Goal: Task Accomplishment & Management: Use online tool/utility

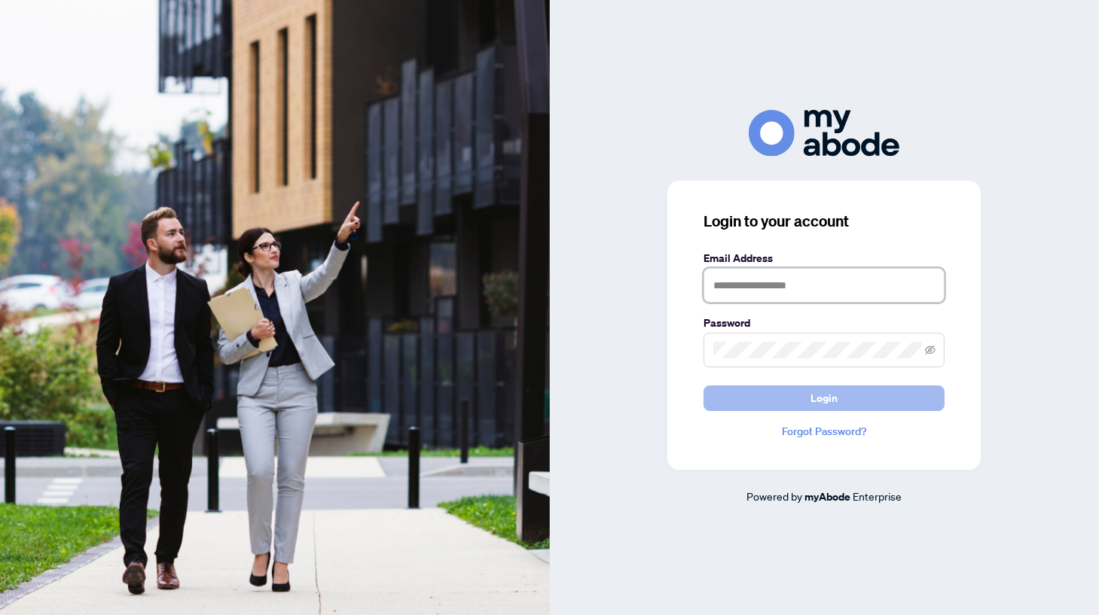
type input "**********"
click at [834, 394] on span "Login" at bounding box center [823, 398] width 27 height 24
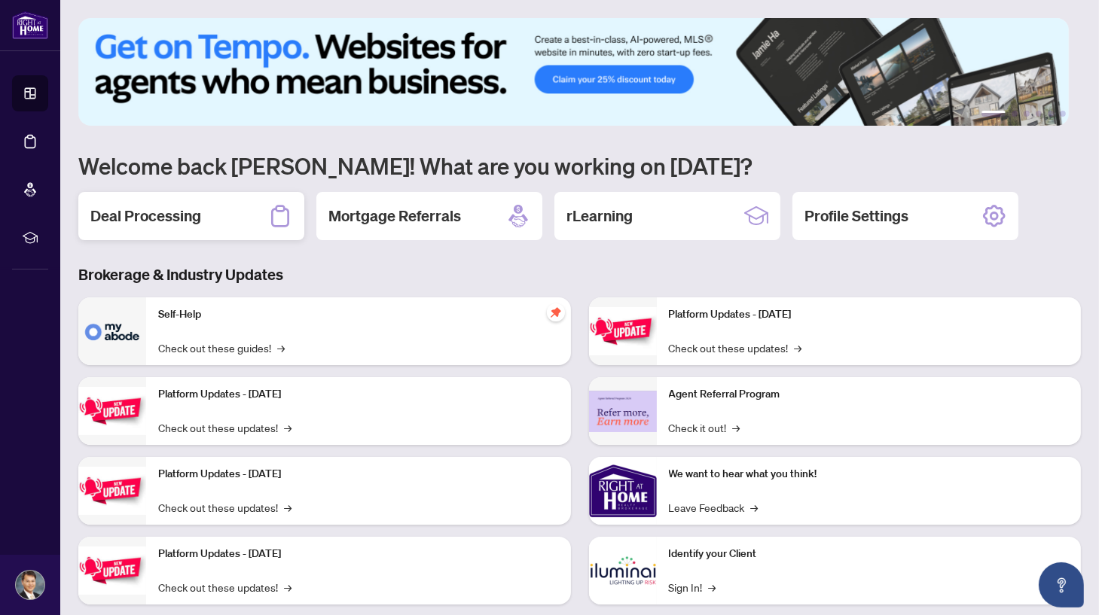
click at [184, 218] on h2 "Deal Processing" at bounding box center [145, 216] width 111 height 21
